Goal: Information Seeking & Learning: Learn about a topic

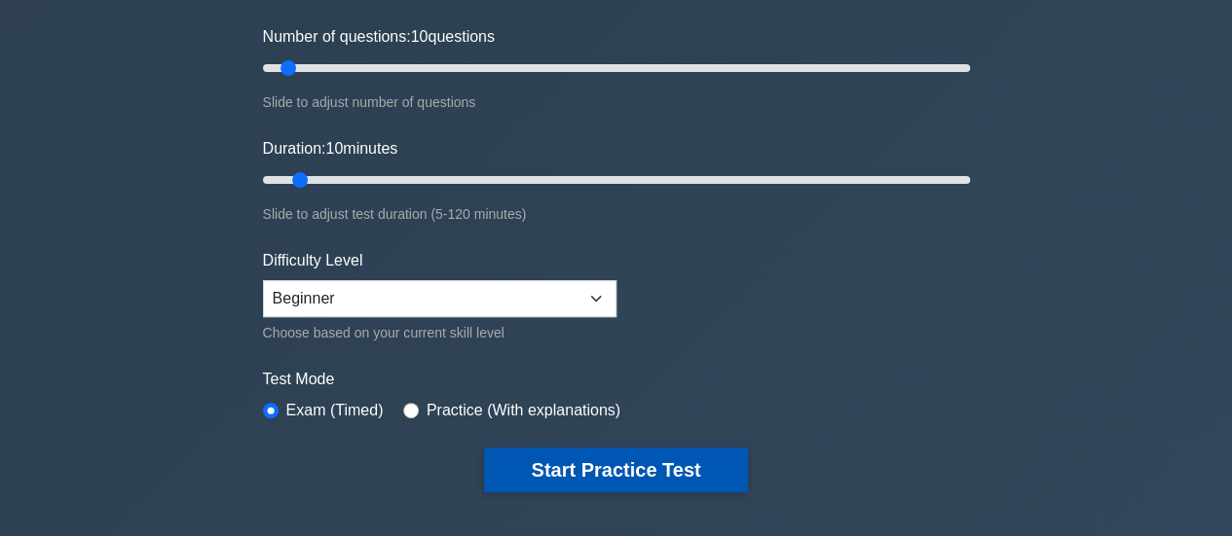
click at [613, 468] on button "Start Practice Test" at bounding box center [615, 470] width 263 height 45
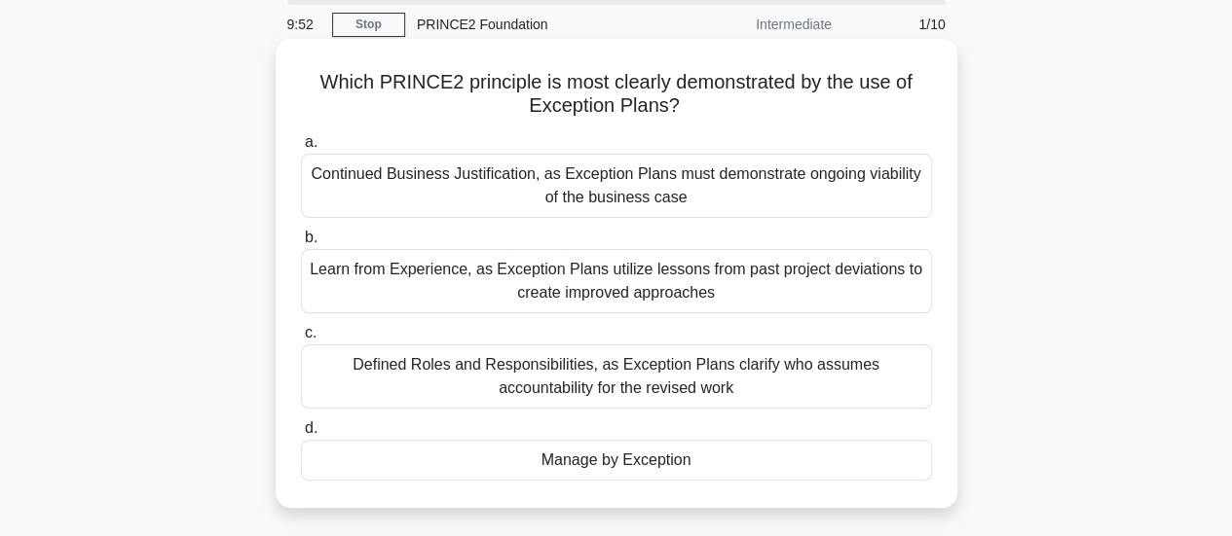
scroll to position [72, 0]
click at [586, 369] on div "Defined Roles and Responsibilities, as Exception Plans clarify who assumes acco…" at bounding box center [616, 375] width 631 height 64
click at [301, 338] on input "c. Defined Roles and Responsibilities, as Exception Plans clarify who assumes a…" at bounding box center [301, 331] width 0 height 13
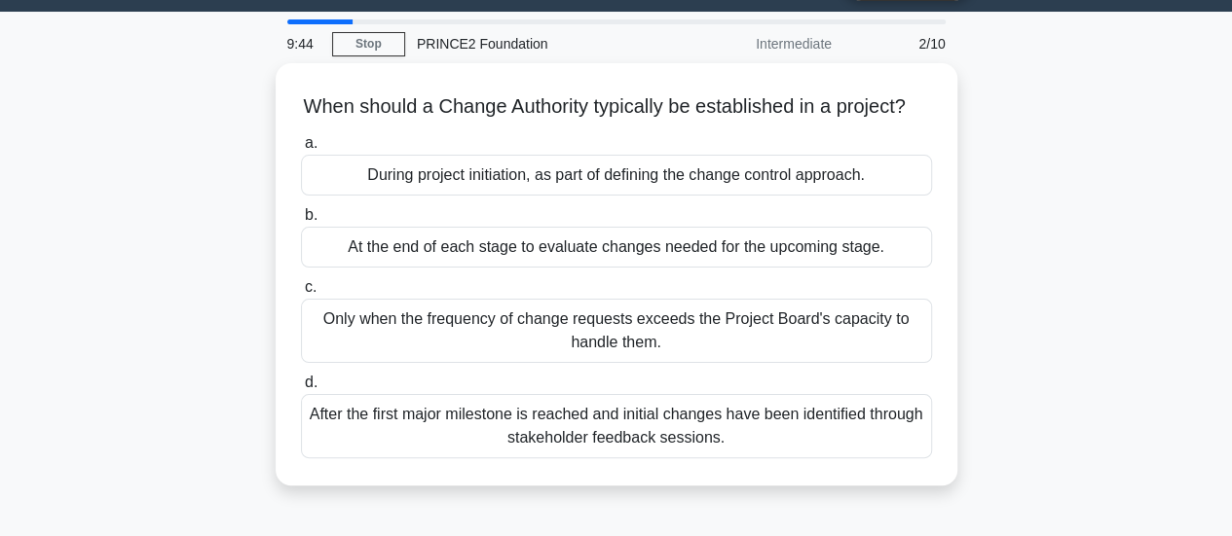
scroll to position [52, 0]
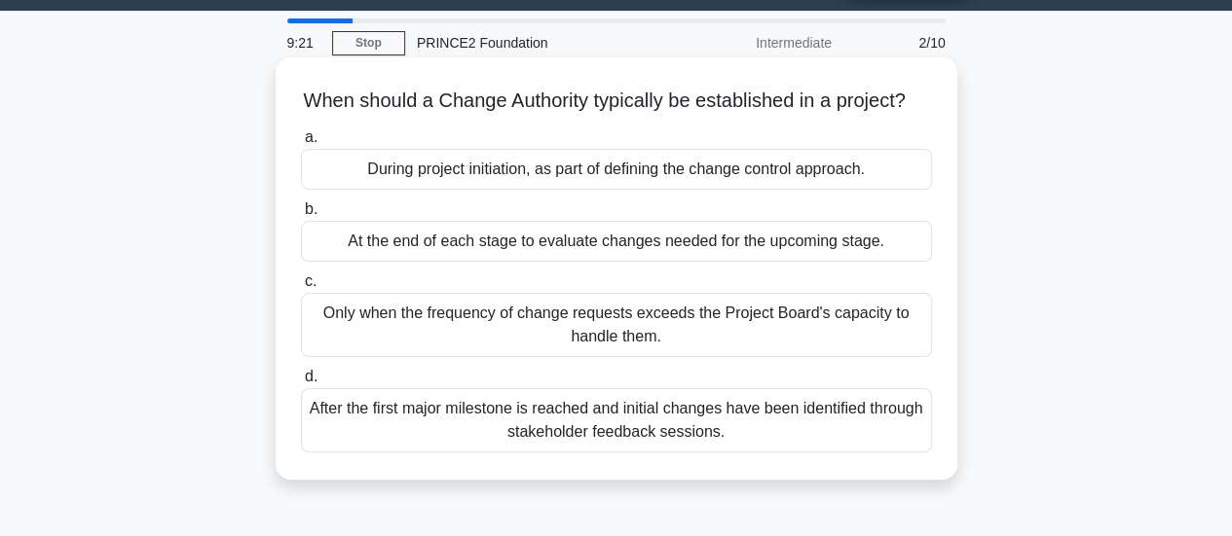
click at [581, 434] on div "After the first major milestone is reached and initial changes have been identi…" at bounding box center [616, 420] width 631 height 64
click at [301, 384] on input "d. After the first major milestone is reached and initial changes have been ide…" at bounding box center [301, 377] width 0 height 13
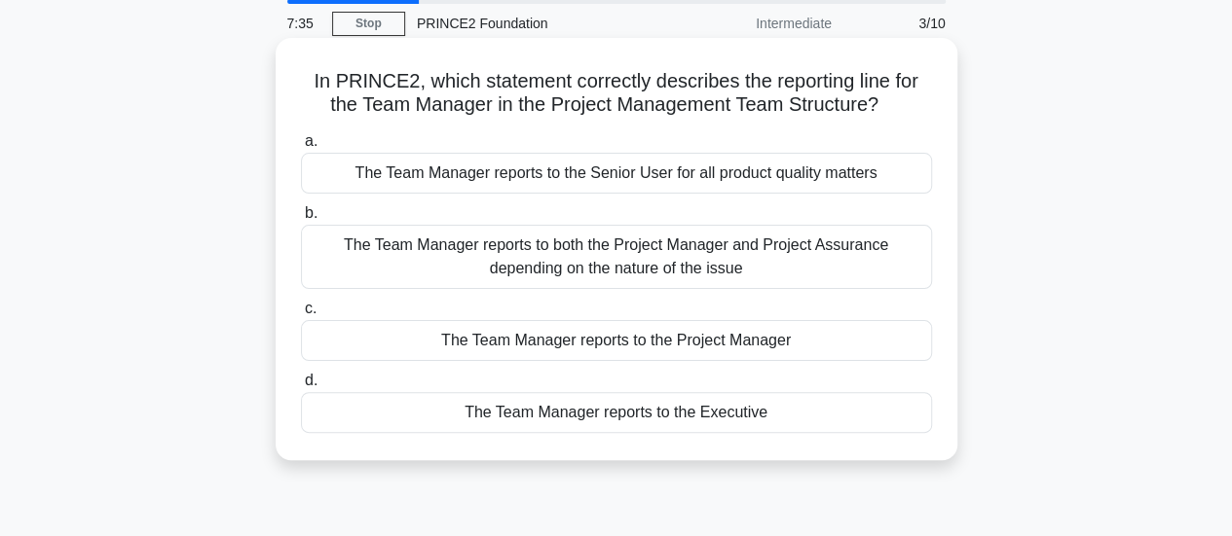
scroll to position [72, 0]
click at [487, 336] on div "The Team Manager reports to the Project Manager" at bounding box center [616, 339] width 631 height 41
click at [301, 314] on input "c. The Team Manager reports to the Project Manager" at bounding box center [301, 308] width 0 height 13
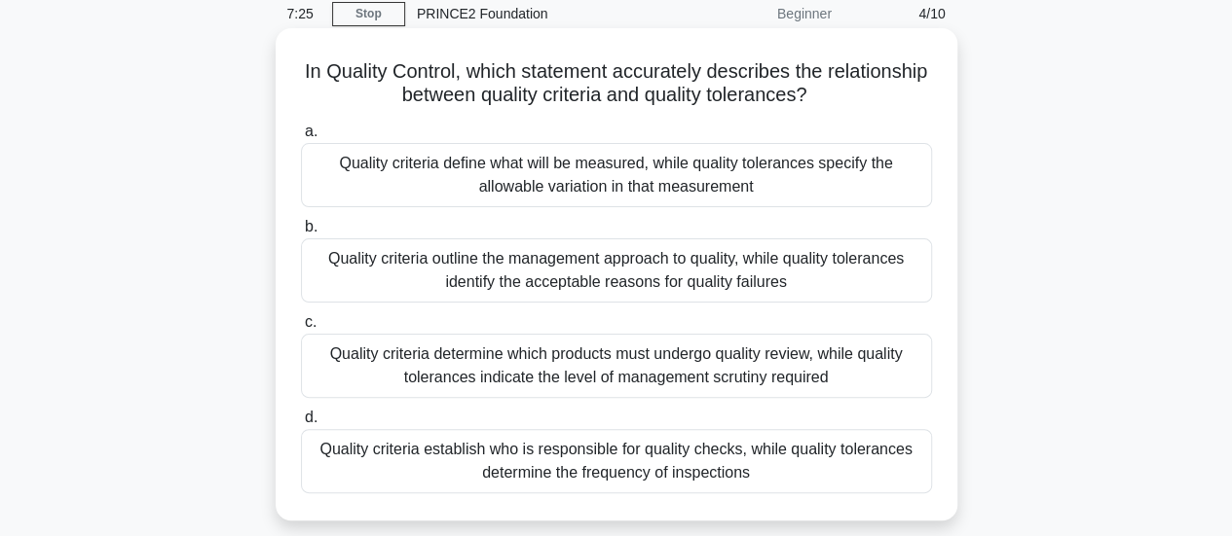
scroll to position [88, 0]
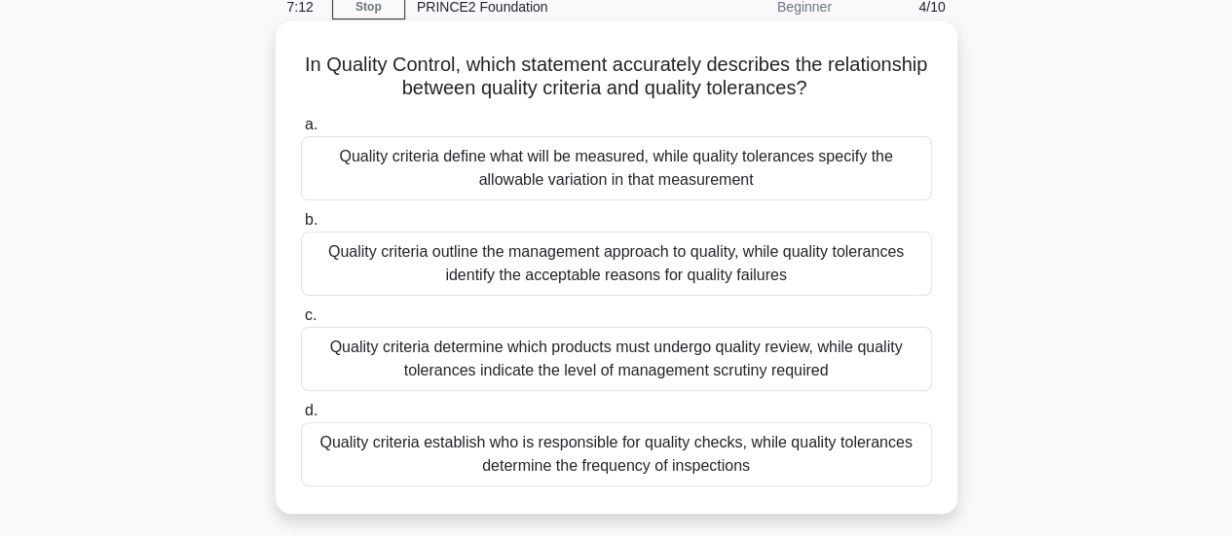
click at [531, 177] on div "Quality criteria define what will be measured, while quality tolerances specify…" at bounding box center [616, 168] width 631 height 64
click at [301, 131] on input "a. Quality criteria define what will be measured, while quality tolerances spec…" at bounding box center [301, 125] width 0 height 13
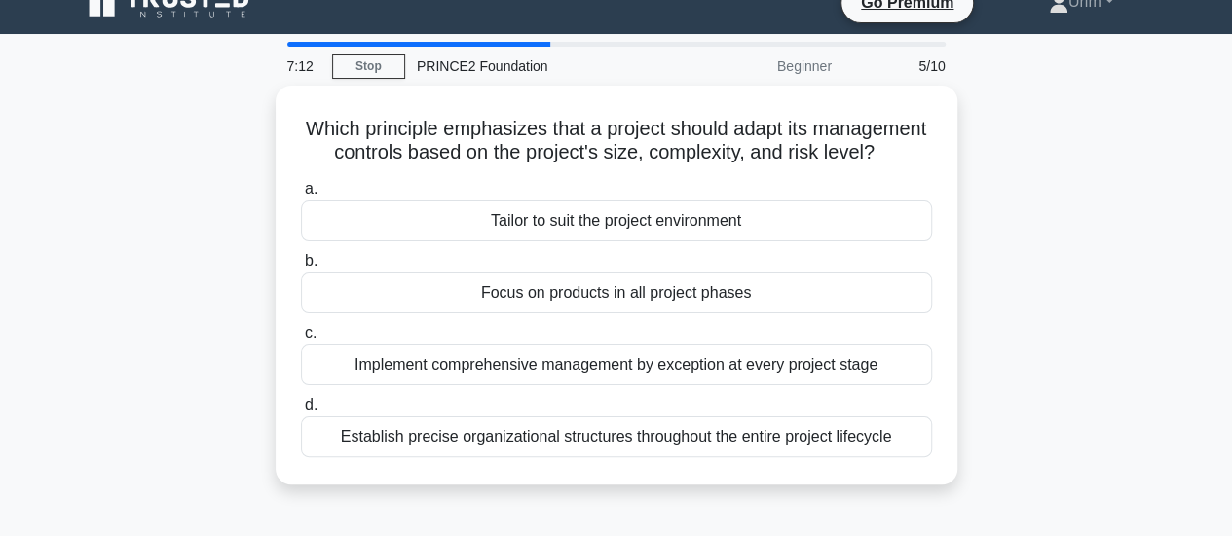
scroll to position [0, 0]
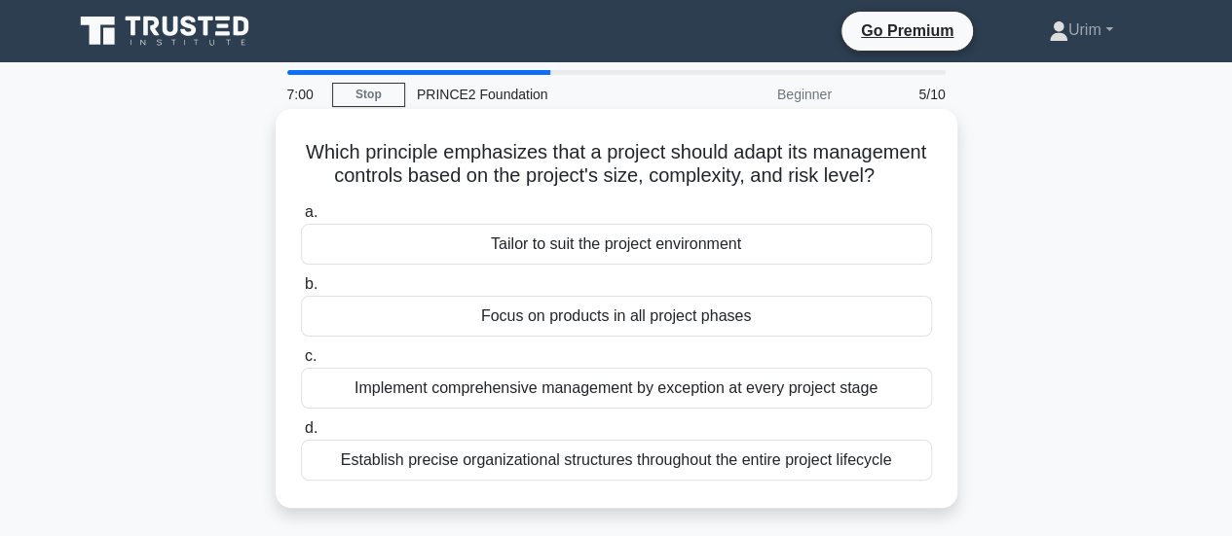
click at [582, 263] on div "Tailor to suit the project environment" at bounding box center [616, 244] width 631 height 41
click at [301, 219] on input "a. Tailor to suit the project environment" at bounding box center [301, 212] width 0 height 13
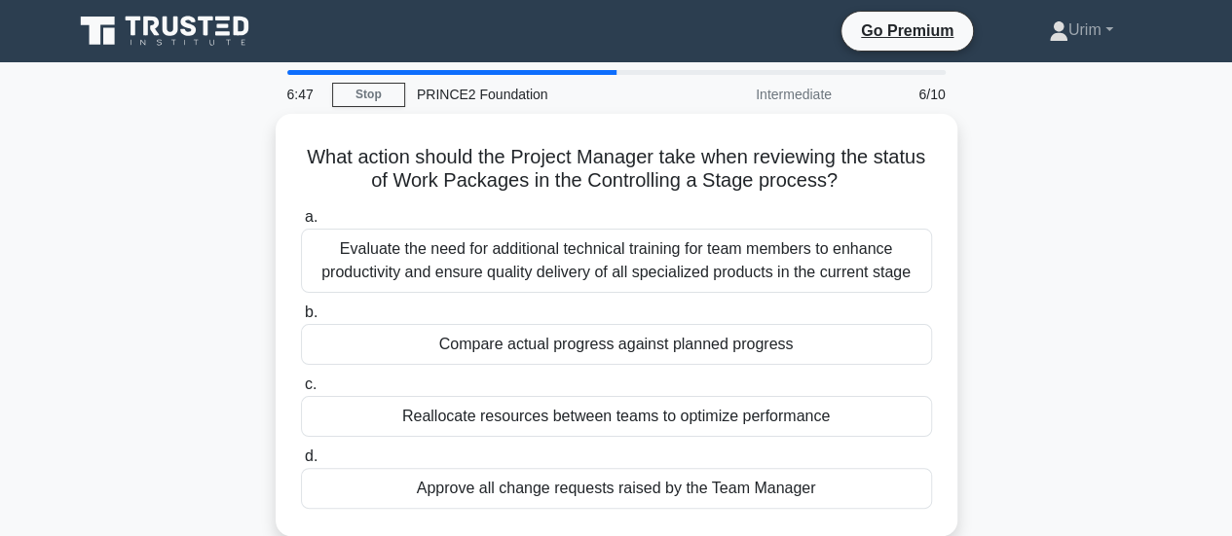
click at [582, 263] on div "Evaluate the need for additional technical training for team members to enhance…" at bounding box center [616, 261] width 631 height 64
click at [301, 224] on input "a. Evaluate the need for additional technical training for team members to enha…" at bounding box center [301, 217] width 0 height 13
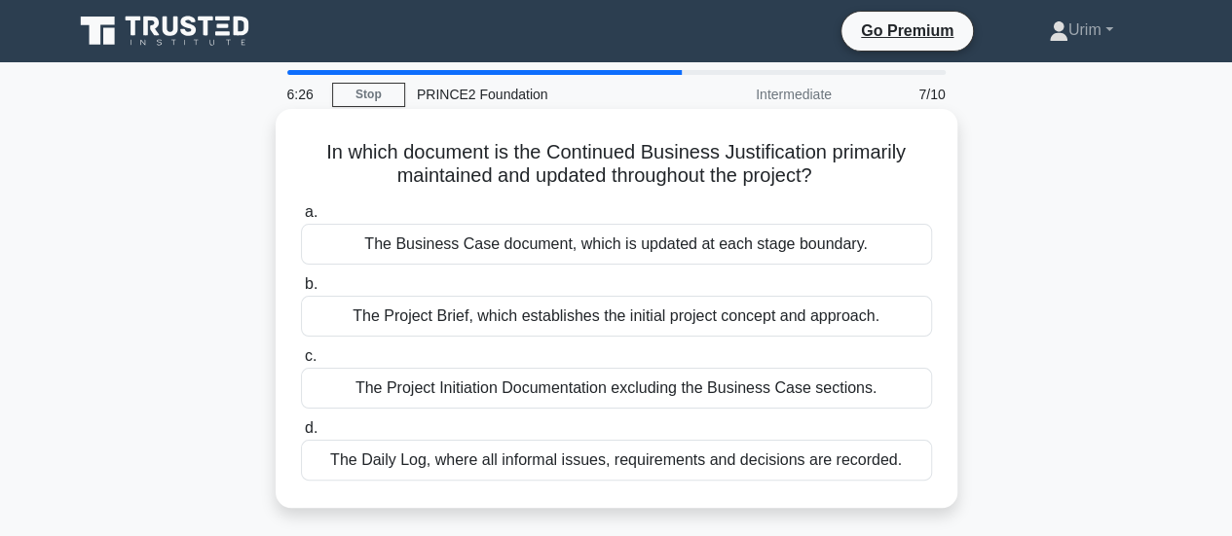
click at [422, 317] on div "The Project Brief, which establishes the initial project concept and approach." at bounding box center [616, 316] width 631 height 41
click at [301, 291] on input "b. The Project Brief, which establishes the initial project concept and approac…" at bounding box center [301, 284] width 0 height 13
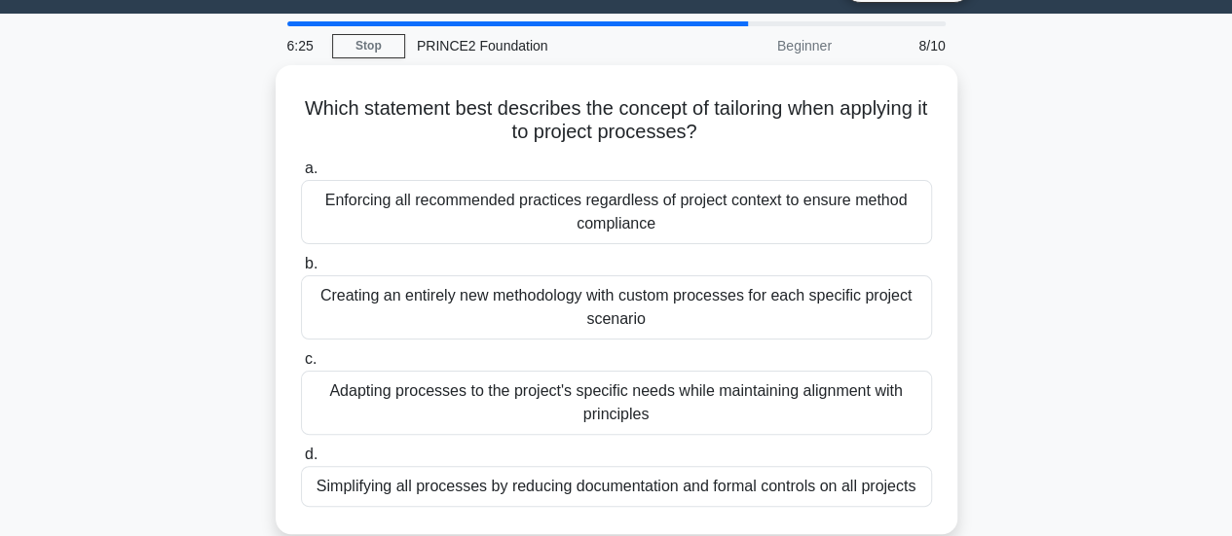
scroll to position [56, 0]
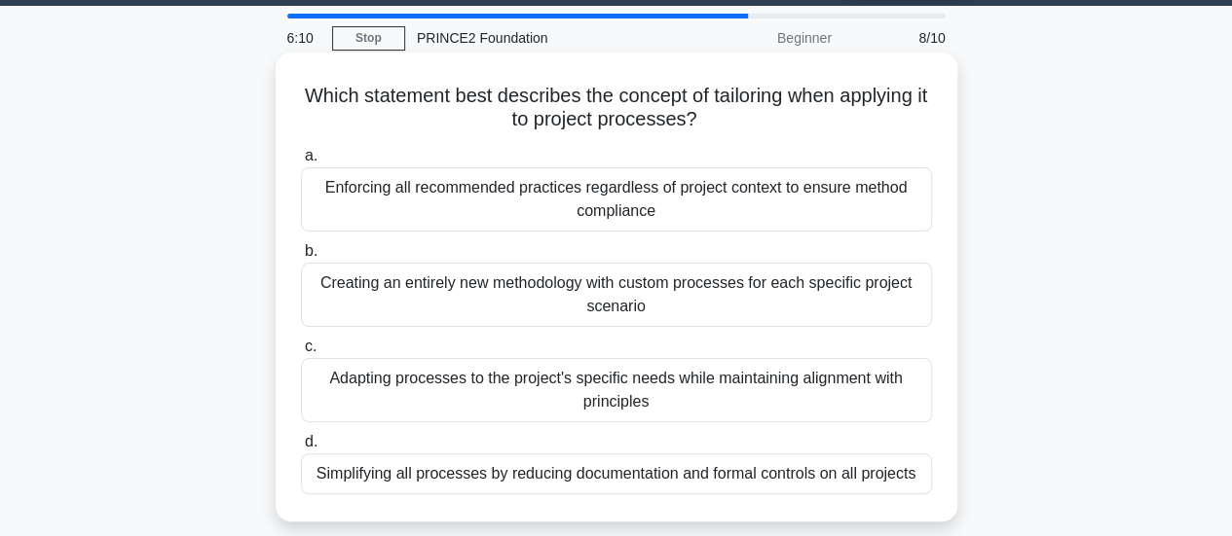
click at [532, 396] on div "Adapting processes to the project's specific needs while maintaining alignment …" at bounding box center [616, 390] width 631 height 64
click at [301, 353] on input "c. Adapting processes to the project's specific needs while maintaining alignme…" at bounding box center [301, 347] width 0 height 13
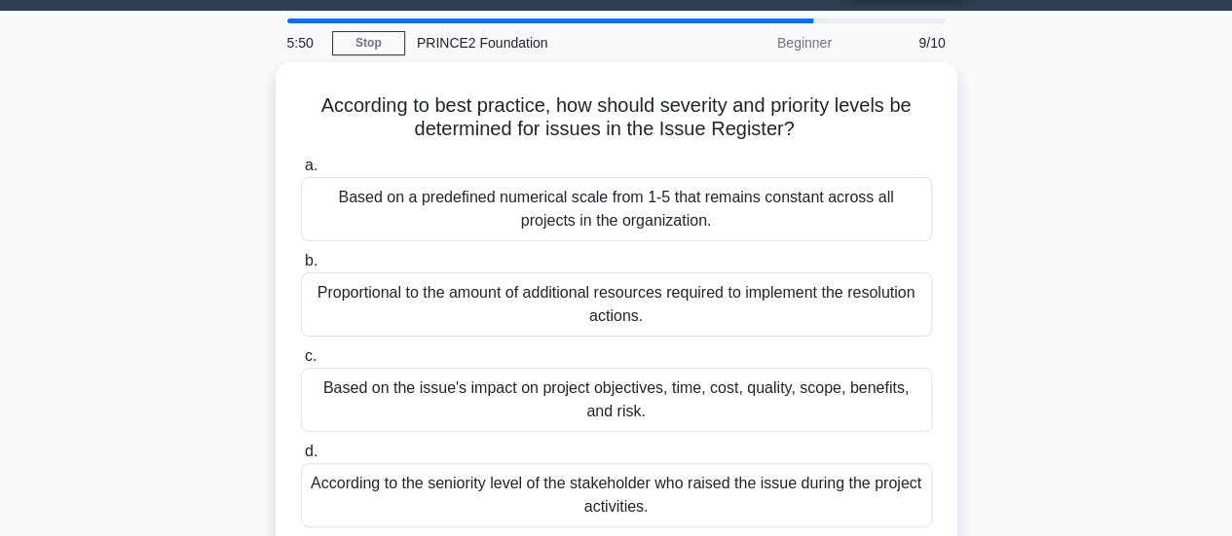
scroll to position [53, 0]
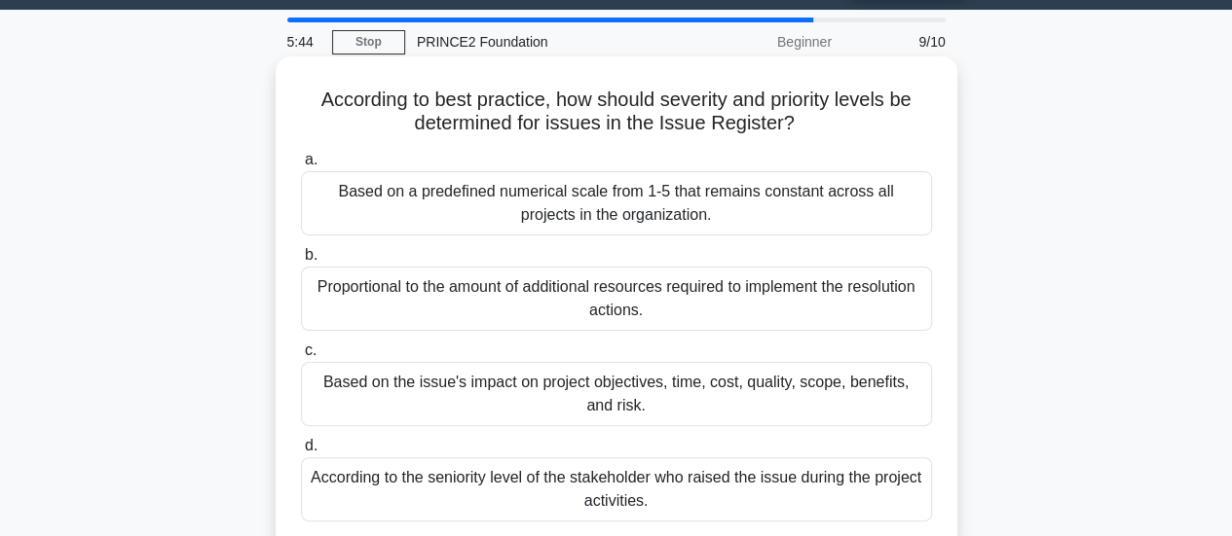
click at [532, 385] on div "Based on the issue's impact on project objectives, time, cost, quality, scope, …" at bounding box center [616, 394] width 631 height 64
click at [301, 357] on input "c. Based on the issue's impact on project objectives, time, cost, quality, scop…" at bounding box center [301, 351] width 0 height 13
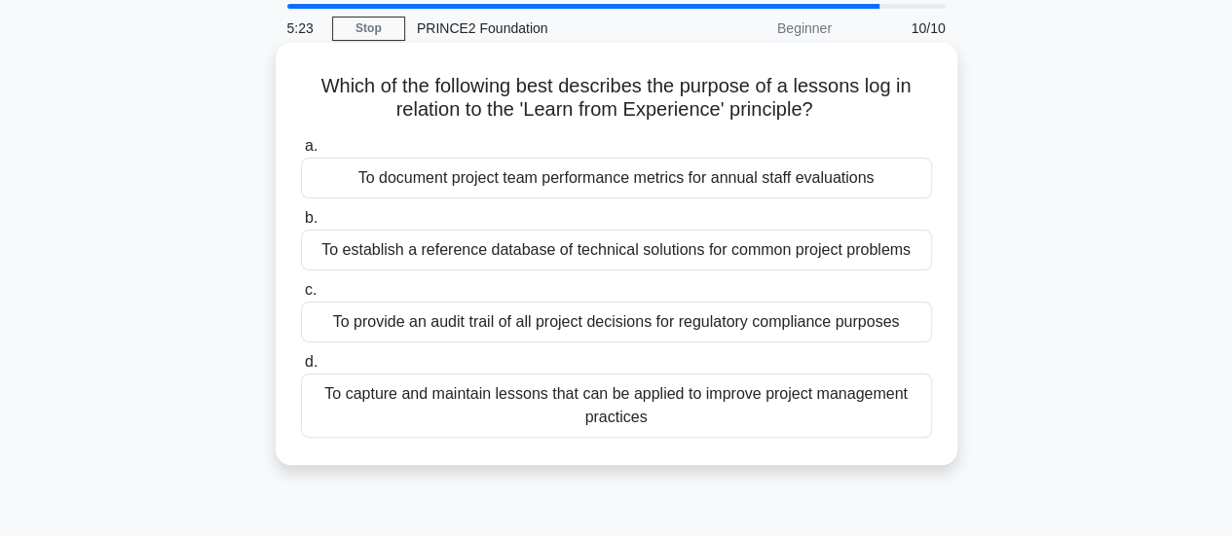
scroll to position [67, 0]
click at [525, 412] on div "To capture and maintain lessons that can be applied to improve project manageme…" at bounding box center [616, 405] width 631 height 64
click at [301, 368] on input "d. To capture and maintain lessons that can be applied to improve project manag…" at bounding box center [301, 361] width 0 height 13
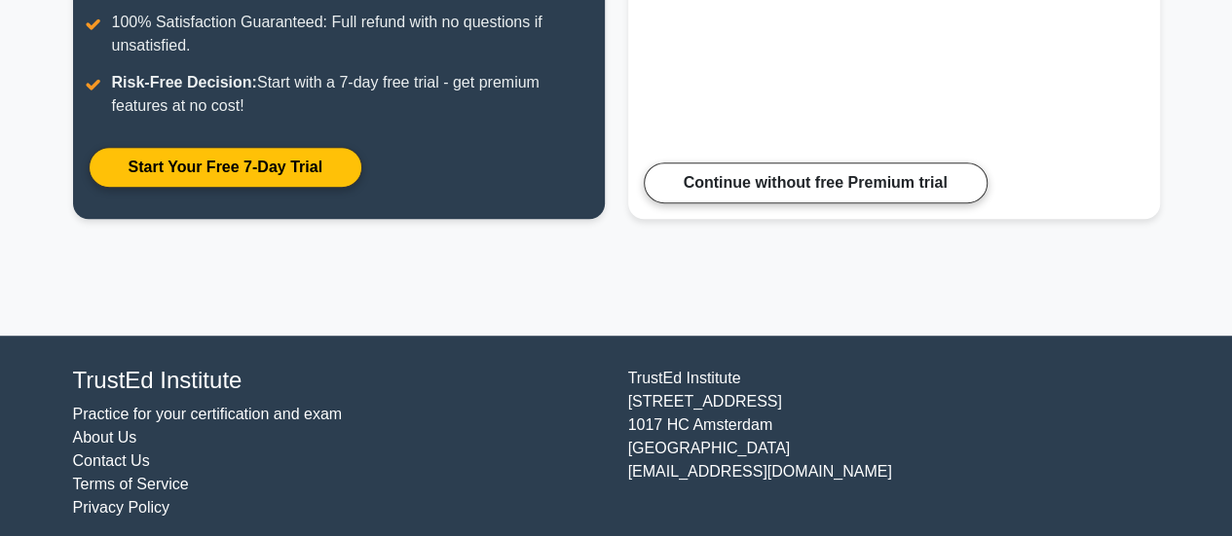
scroll to position [504, 0]
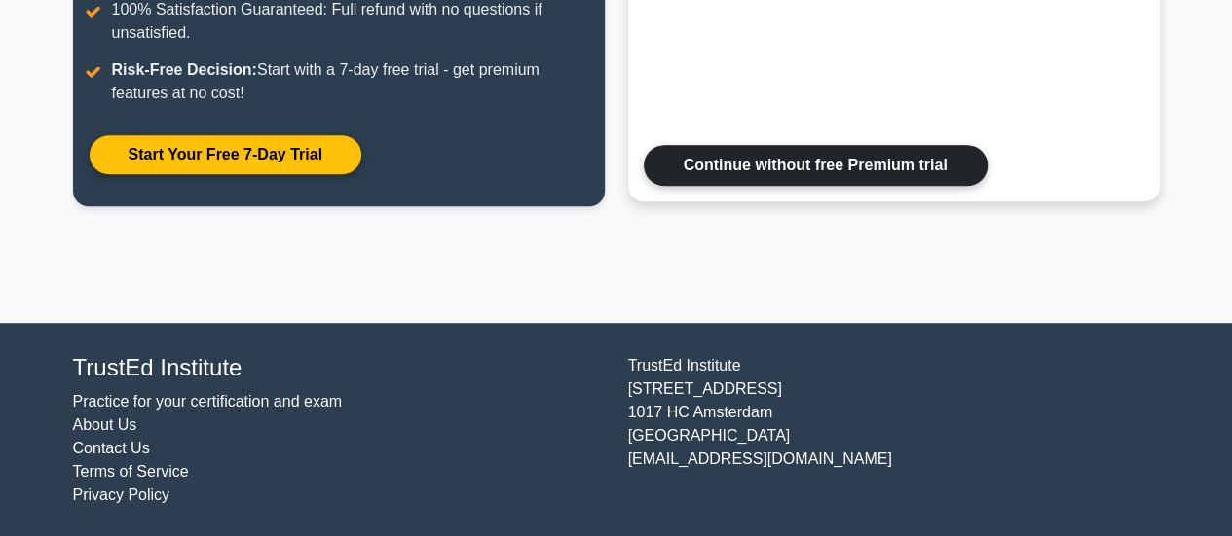
click at [685, 145] on link "Continue without free Premium trial" at bounding box center [816, 165] width 344 height 41
click at [672, 145] on link "Continue without free Premium trial" at bounding box center [816, 165] width 344 height 41
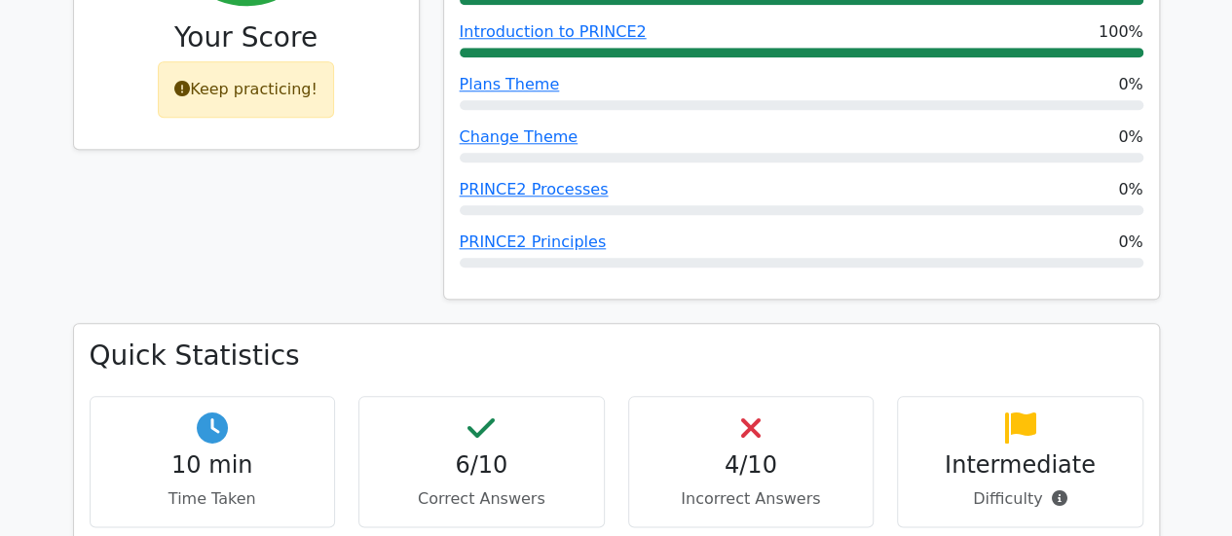
scroll to position [977, 0]
